Goal: Unclear

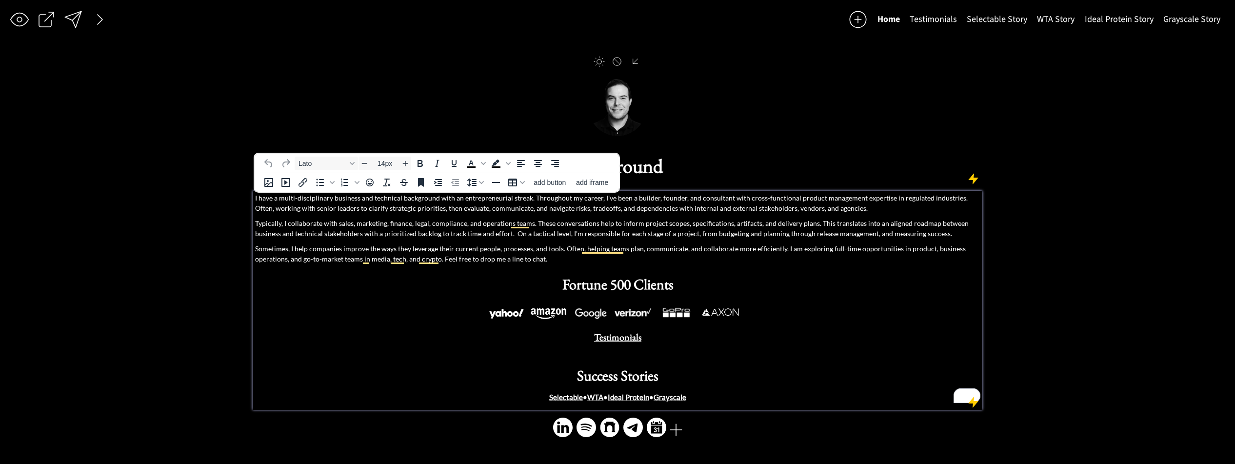
drag, startPoint x: 785, startPoint y: 231, endPoint x: 828, endPoint y: 231, distance: 43.4
click at [790, 230] on p "Typically, I collaborate with sales, marketing, finance, legal, compliance, and…" at bounding box center [617, 228] width 725 height 20
click at [893, 235] on p "Typically, I collaborate with sales, marketing, finance, legal, compliance, and…" at bounding box center [617, 228] width 725 height 20
click at [869, 233] on p "Typically, I collaborate with sales, marketing, finance, legal, compliance, and…" at bounding box center [617, 228] width 725 height 20
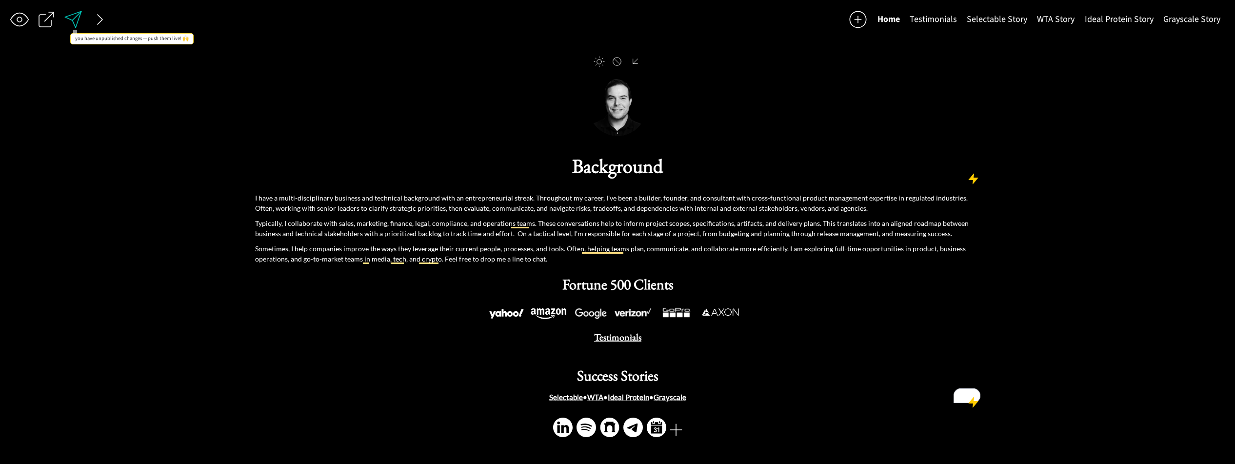
click at [70, 18] on div at bounding box center [73, 20] width 20 height 20
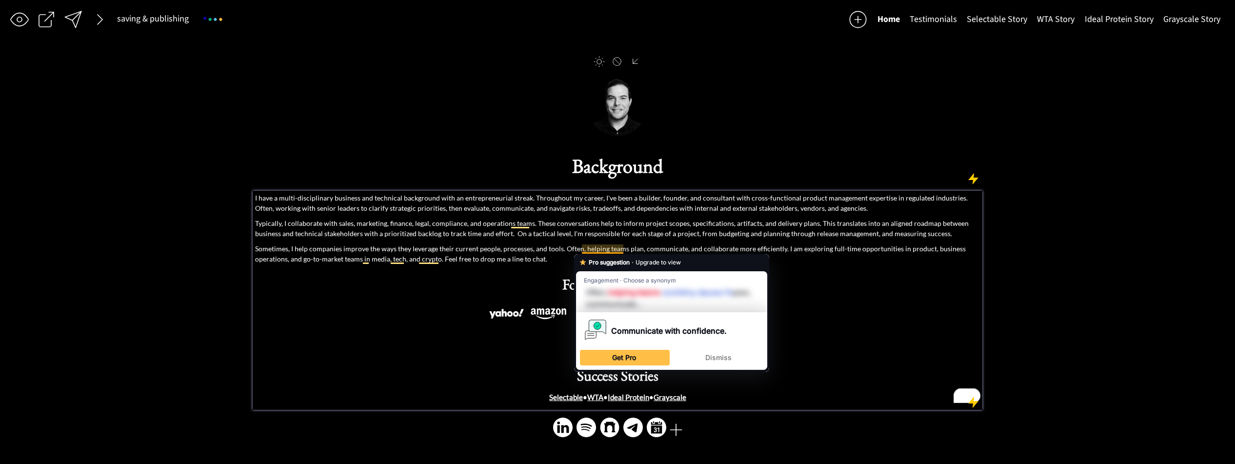
click at [676, 243] on p "Sometimes, I help companies improve the ways they leverage their current people…" at bounding box center [617, 253] width 725 height 20
